Goal: Information Seeking & Learning: Compare options

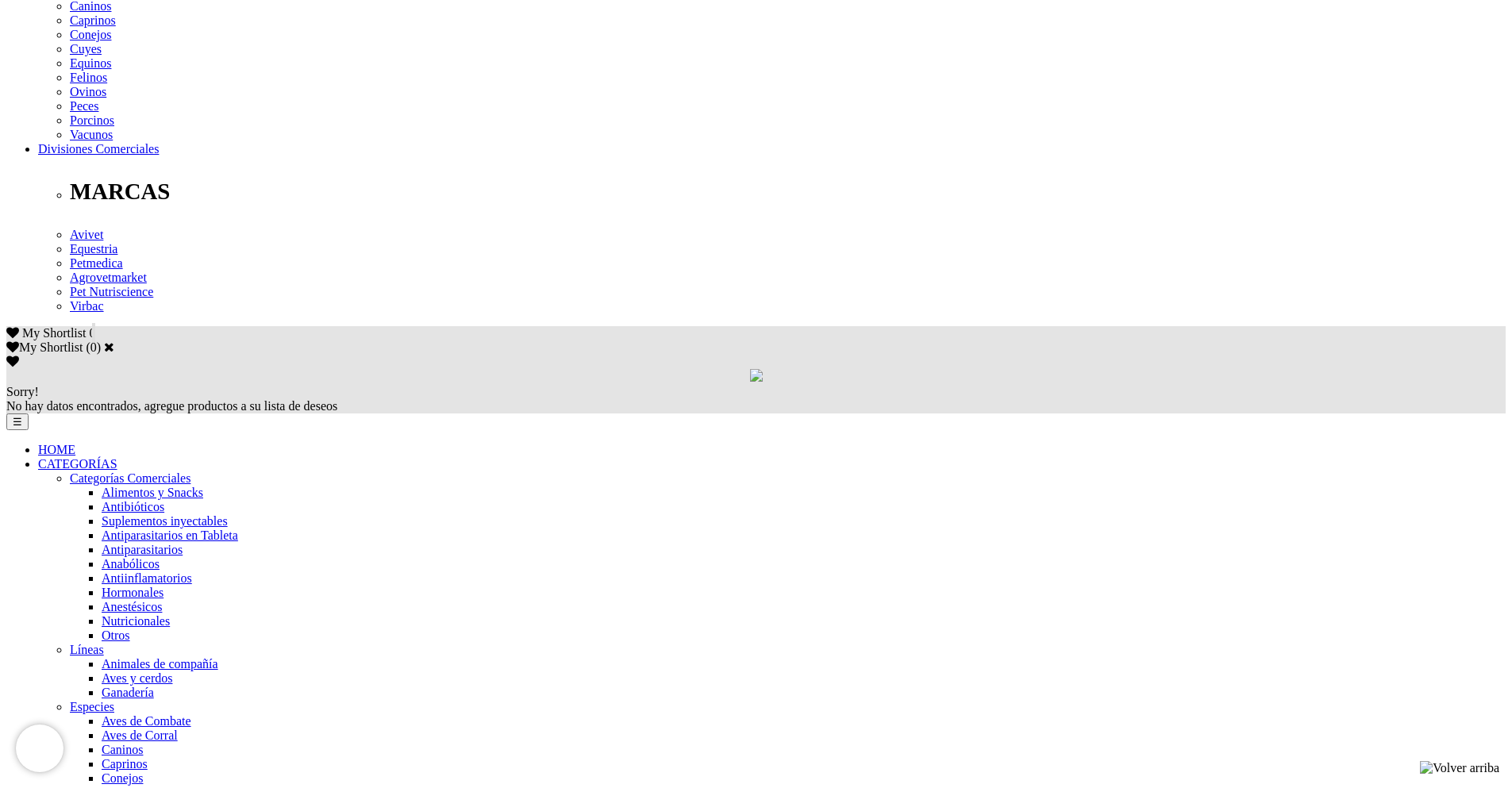
scroll to position [540, 0]
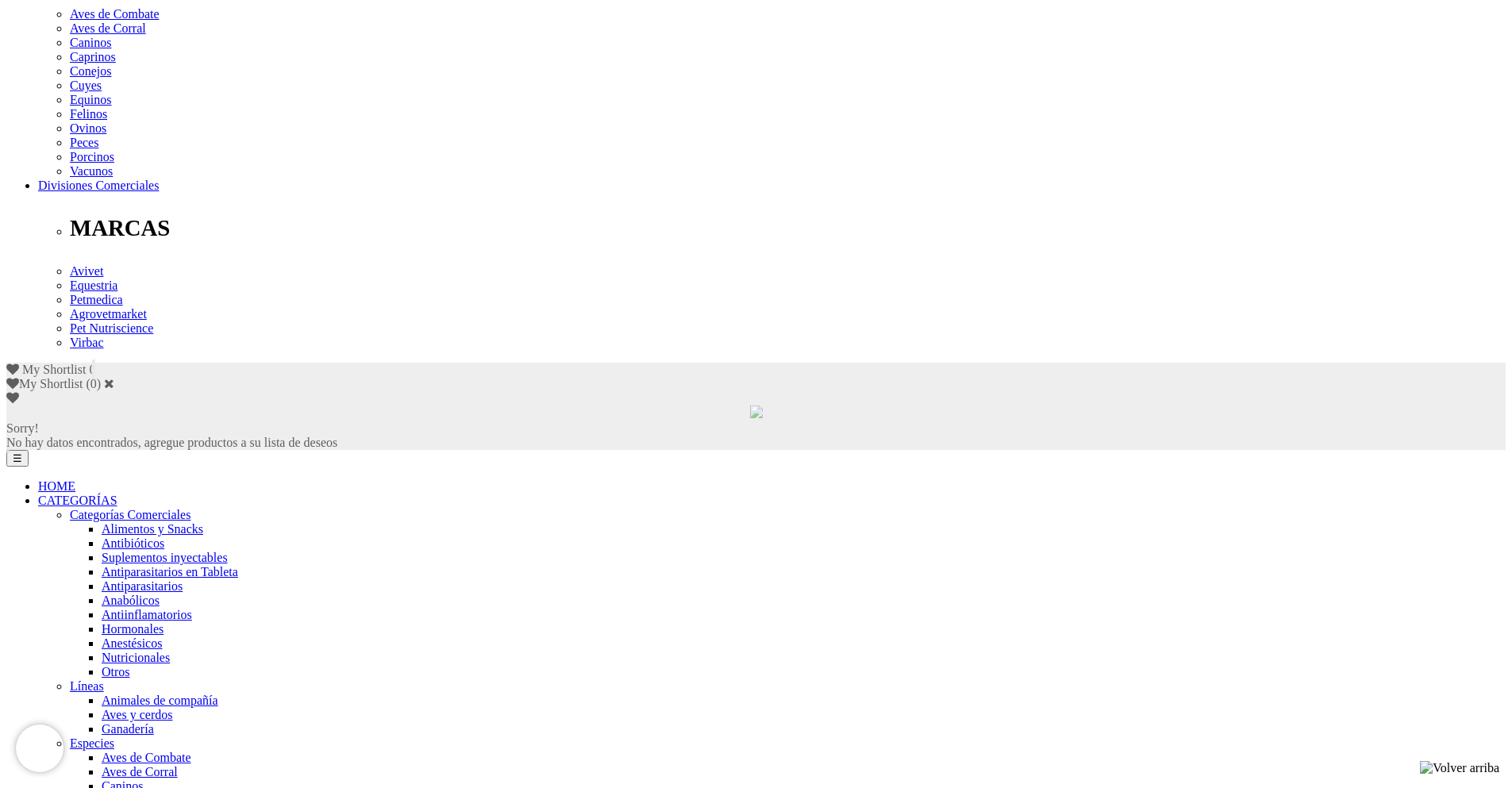
scroll to position [683, 0]
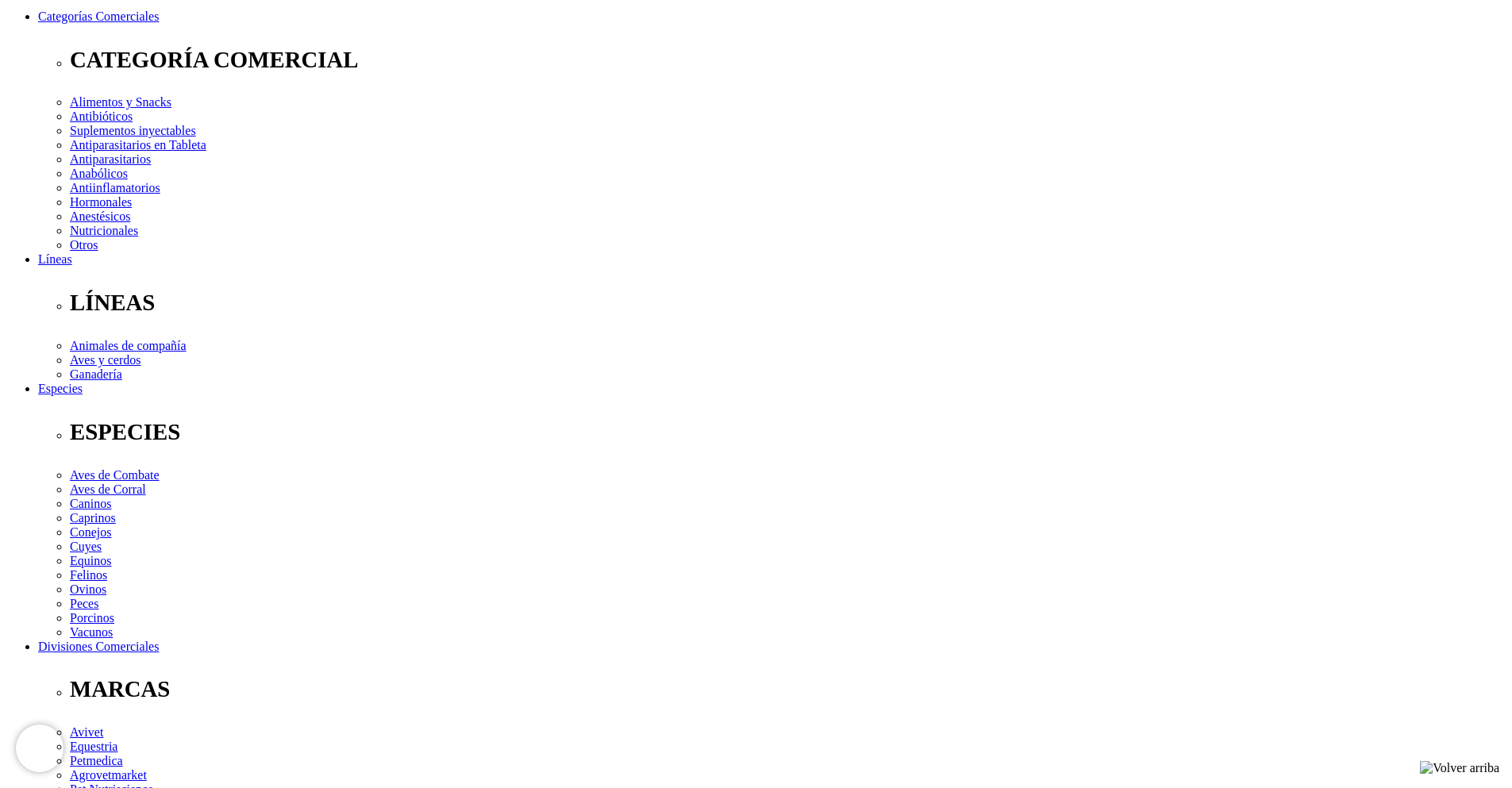
scroll to position [239, 0]
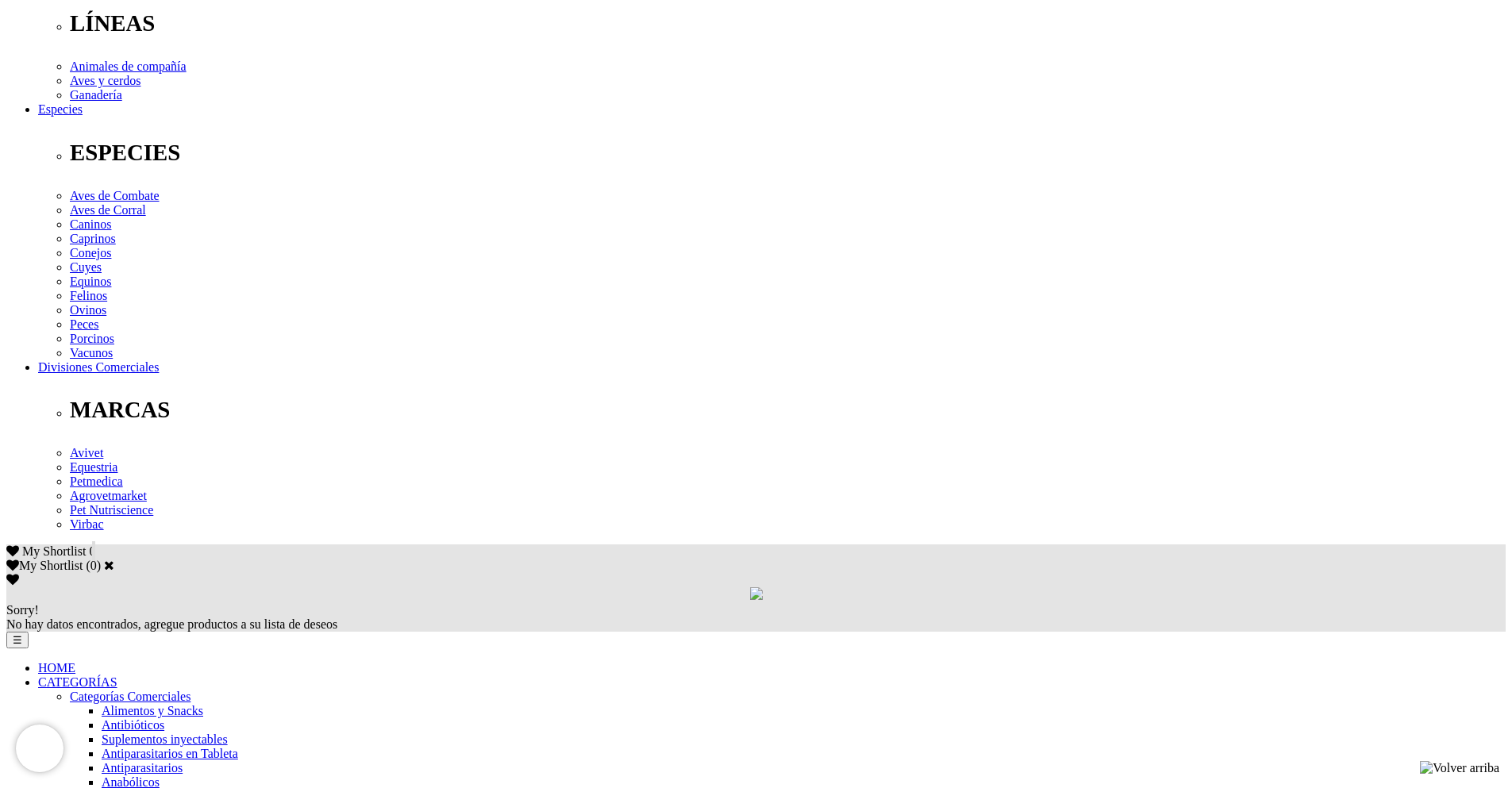
scroll to position [159, 0]
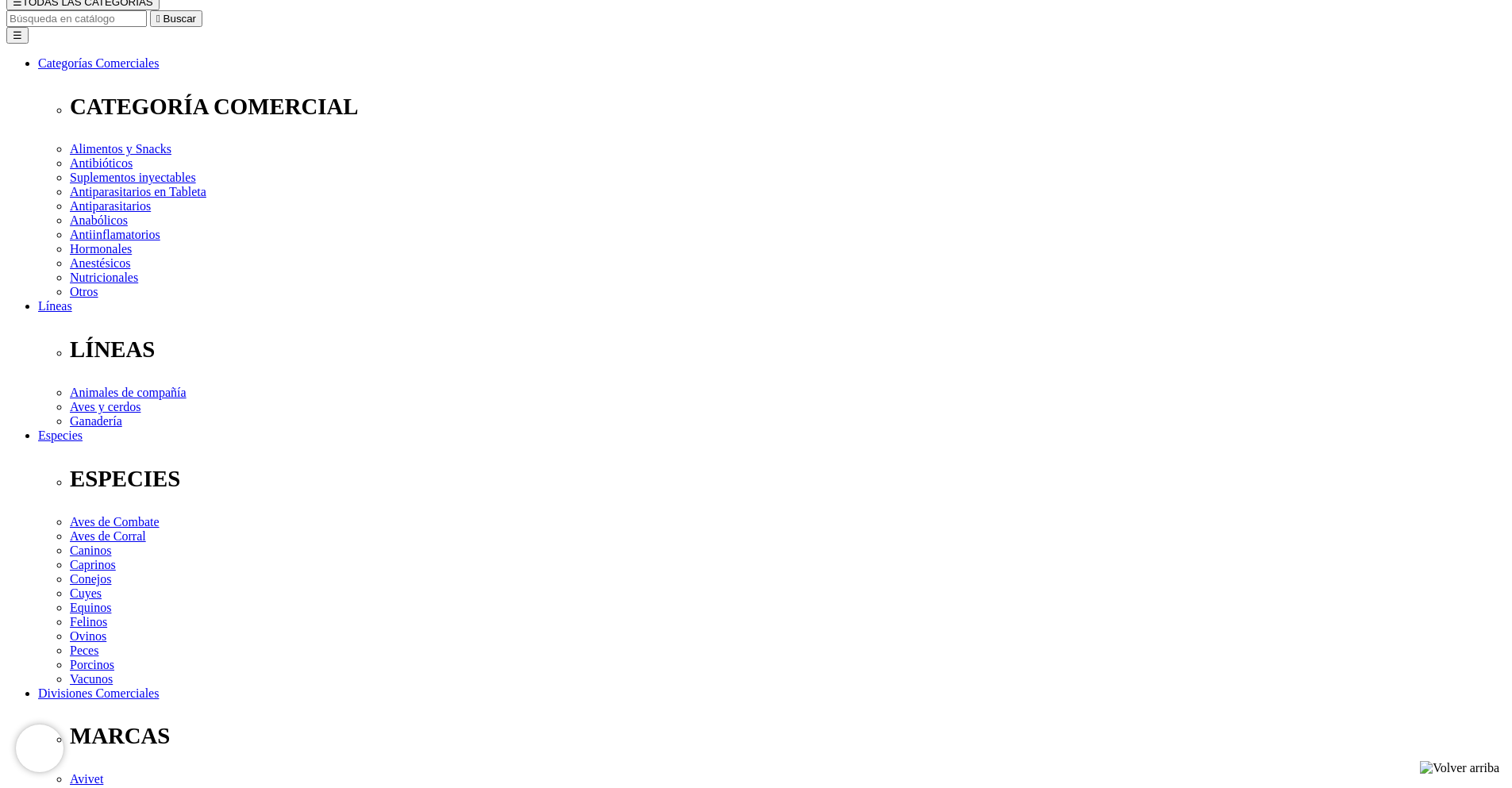
scroll to position [239, 0]
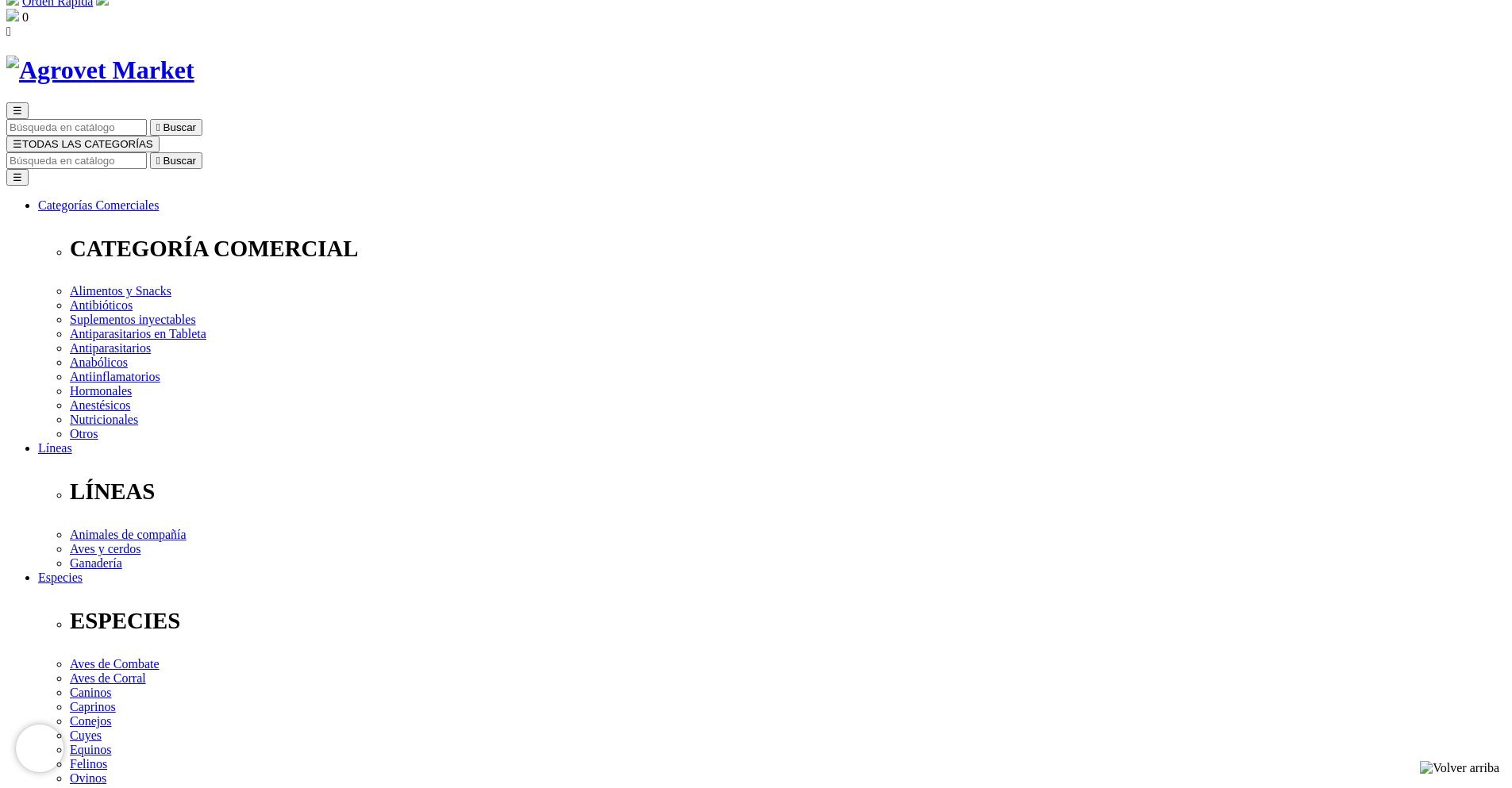
scroll to position [159, 0]
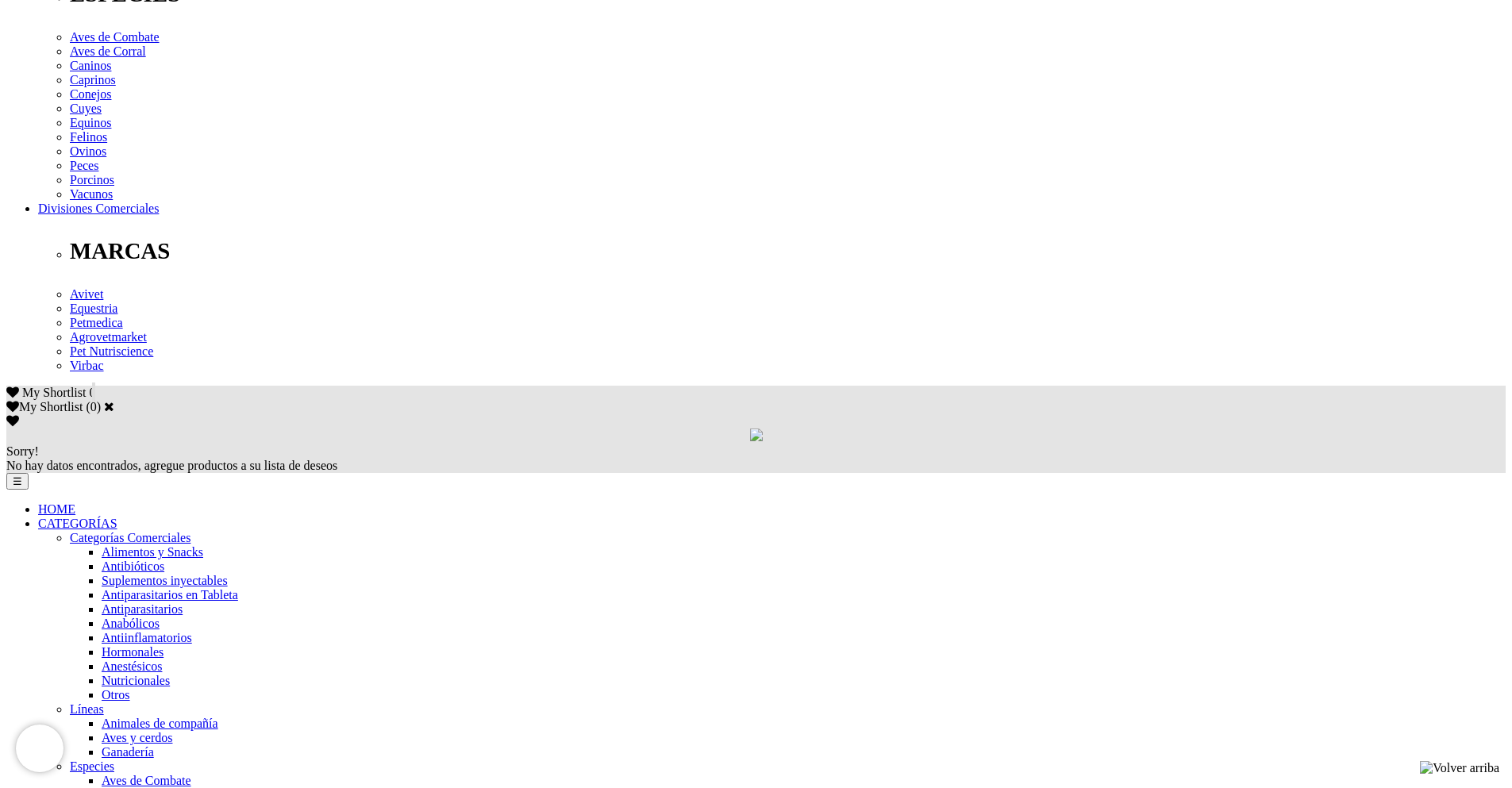
scroll to position [683, 0]
